Goal: Information Seeking & Learning: Compare options

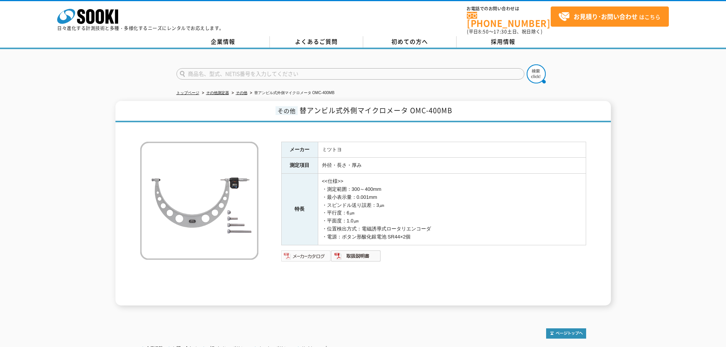
click at [301, 251] on img at bounding box center [306, 256] width 50 height 12
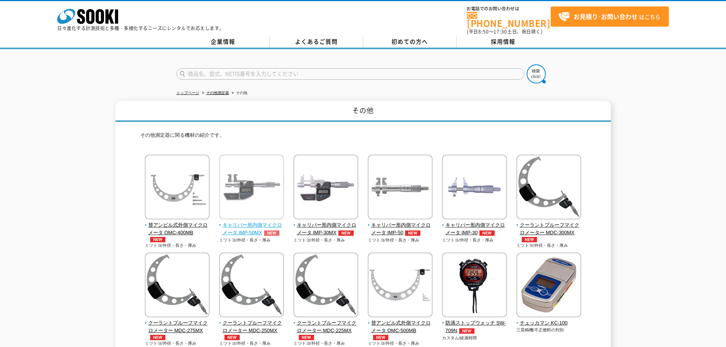
click at [250, 174] on img at bounding box center [251, 188] width 65 height 67
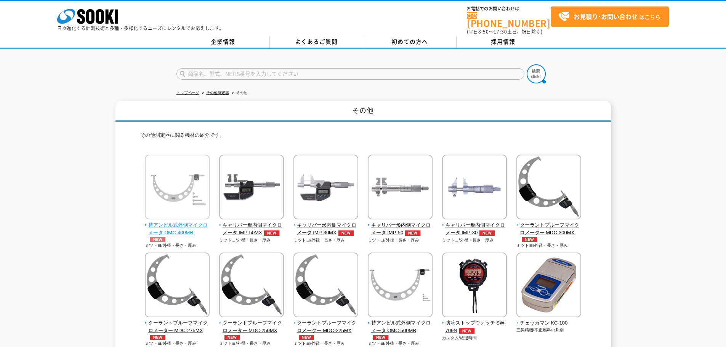
click at [159, 178] on img at bounding box center [177, 188] width 65 height 67
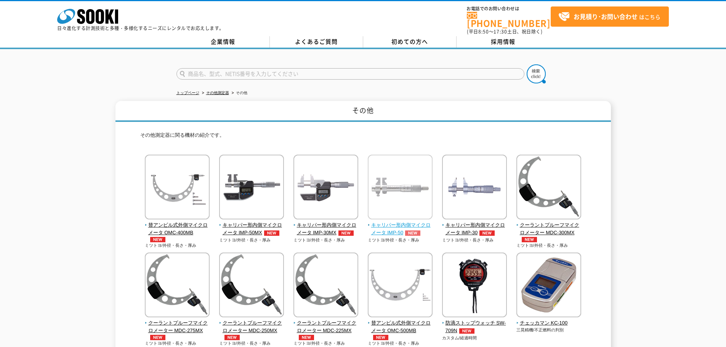
click at [384, 190] on img at bounding box center [400, 188] width 65 height 67
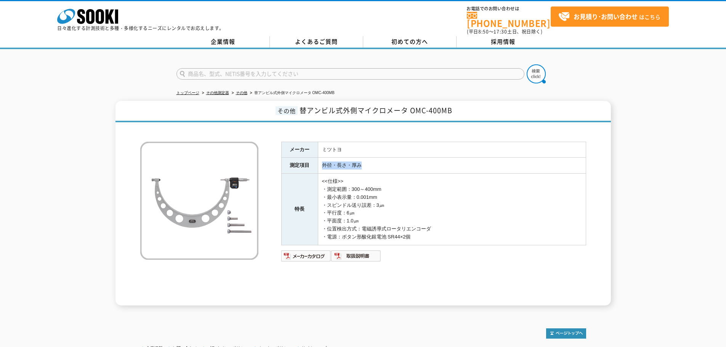
drag, startPoint x: 323, startPoint y: 160, endPoint x: 373, endPoint y: 162, distance: 50.0
click at [373, 162] on td "外径・長さ・厚み" at bounding box center [452, 166] width 268 height 16
copy td "外径・長さ・厚み"
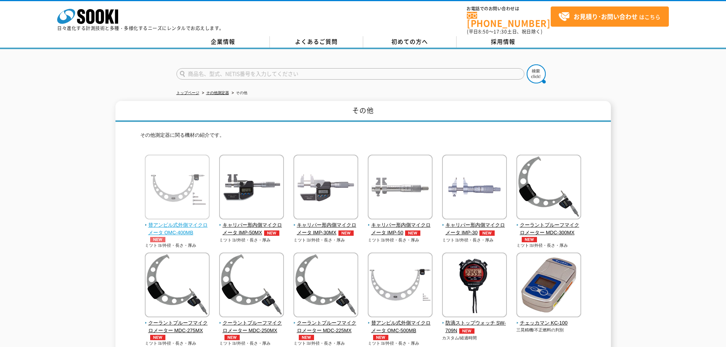
click at [170, 199] on img at bounding box center [177, 188] width 65 height 67
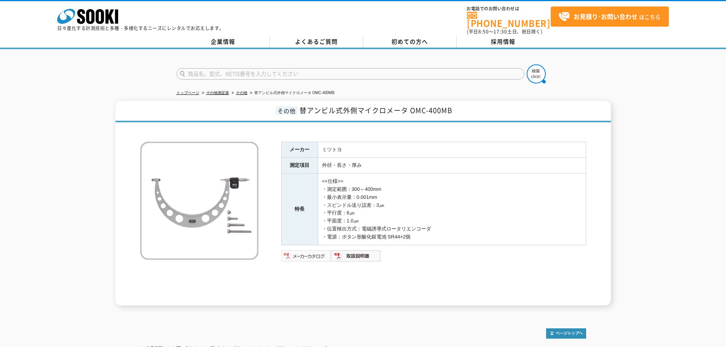
click at [315, 251] on img at bounding box center [306, 256] width 50 height 12
drag, startPoint x: 323, startPoint y: 183, endPoint x: 441, endPoint y: 232, distance: 127.8
click at [441, 232] on td "<<仕様>> ・測定範囲：300～400mm ・最小表示量：0.001mm ・スピンドル送り誤差：3㎛ ・平行度：6㎛ ・平面度：1.0㎛ ・位置検出方式：電…" at bounding box center [452, 209] width 268 height 71
copy td "・測定範囲：300～400mm ・最小表示量：0.001mm ・スピンドル送り誤差：3㎛ ・平行度：6㎛ ・平面度：1.0㎛ ・位置検出方式：電磁誘導式ロータ…"
click at [364, 298] on div "メーカー ミツトヨ 測定項目 外径・長さ・厚み 特長 <<仕様>> ・測定範囲：300～400mm ・最小表示量：0.001mm ・スピンドル送り誤差：3㎛ …" at bounding box center [433, 224] width 305 height 164
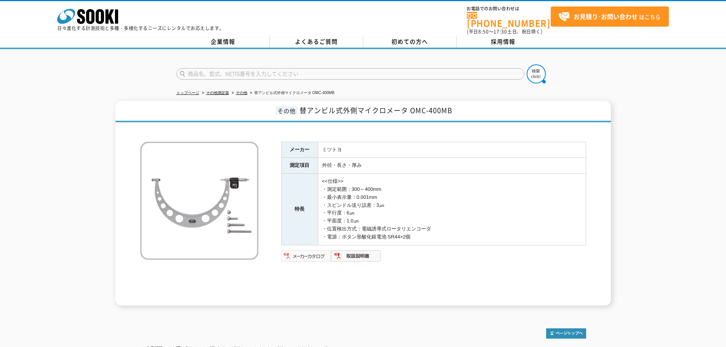
click at [323, 253] on img at bounding box center [306, 256] width 50 height 12
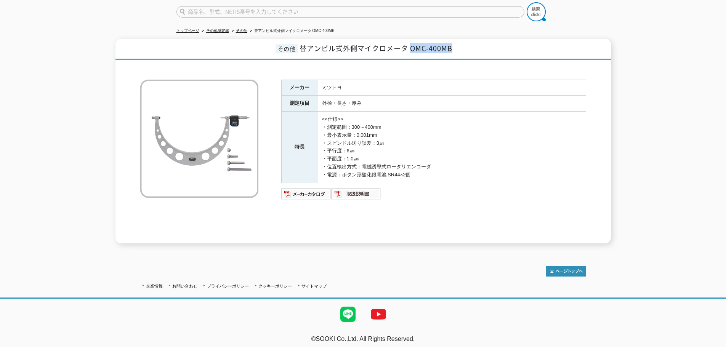
drag, startPoint x: 411, startPoint y: 44, endPoint x: 457, endPoint y: 46, distance: 45.8
click at [457, 46] on h1 "その他 替アンビル式外側マイクロメータ OMC-400MB" at bounding box center [364, 49] width 496 height 21
copy span "OMC-400MB"
click at [85, 262] on div "企業情報 お問い合わせ プライバシーポリシー クッキーポリシー サイトマップ ©SOOKI Co.,Ltd. All Rights Reserved. テスト…" at bounding box center [363, 301] width 726 height 100
drag, startPoint x: 300, startPoint y: 42, endPoint x: 452, endPoint y: 43, distance: 151.4
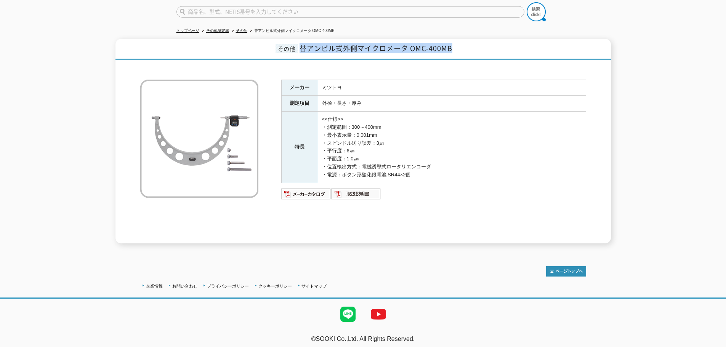
click at [452, 43] on span "替アンビル式外側マイクロメータ OMC-400MB" at bounding box center [376, 48] width 153 height 10
copy span "替アンビル式外側マイクロメータ OMC-400MB"
click at [670, 68] on div "その他 替アンビル式外側マイクロメータ OMC-400MB メーカー ミツトヨ 測定項目 外径・長さ・厚み 特長 <<仕様>> ・測定範囲：300～400mm…" at bounding box center [363, 141] width 726 height 205
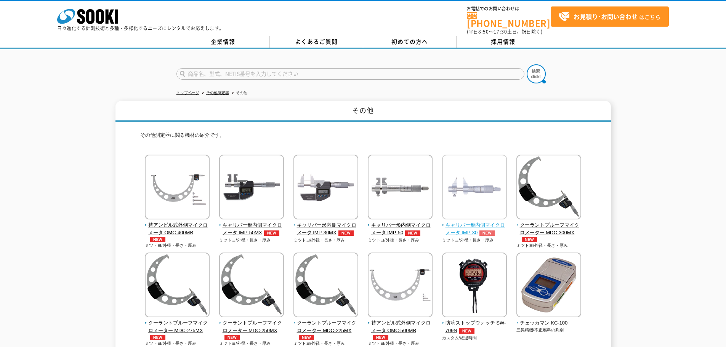
click at [483, 200] on img at bounding box center [474, 188] width 65 height 67
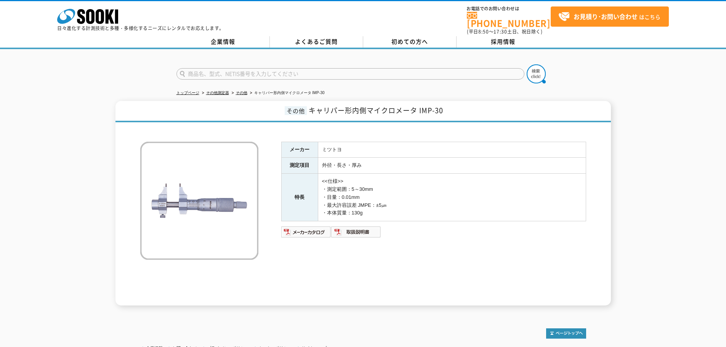
drag, startPoint x: 324, startPoint y: 185, endPoint x: 373, endPoint y: 211, distance: 55.3
click at [373, 211] on td "<<仕様>> ・測定範囲：5～30mm ・目量：0.01mm ・最大許容誤差 JMPE：±5㎛ ・本体質量：130g" at bounding box center [452, 198] width 268 height 48
copy td "・測定範囲：5～30mm ・目量：0.01mm ・最大許容誤差 JMPE：±5㎛ ・本体質量：130g"
click at [5, 229] on div "その他 キャリパー形内側マイクロメータ IMP-30 メーカー ミツトヨ 測定項目 外径・長さ・厚み 特長 <<仕様>> ・測定範囲：5～30mm ・目量：0…" at bounding box center [363, 203] width 726 height 205
click at [302, 227] on img at bounding box center [306, 232] width 50 height 12
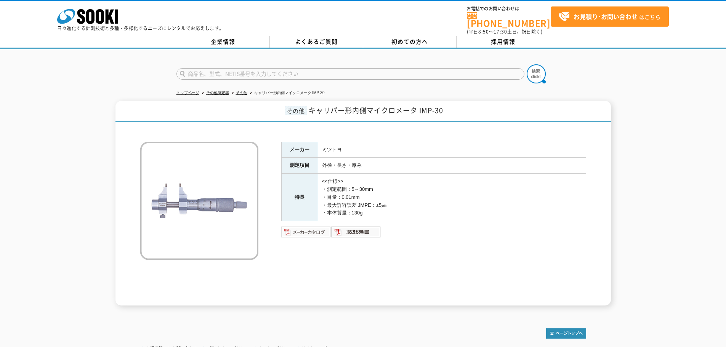
click at [310, 230] on img at bounding box center [306, 232] width 50 height 12
